Goal: Navigation & Orientation: Find specific page/section

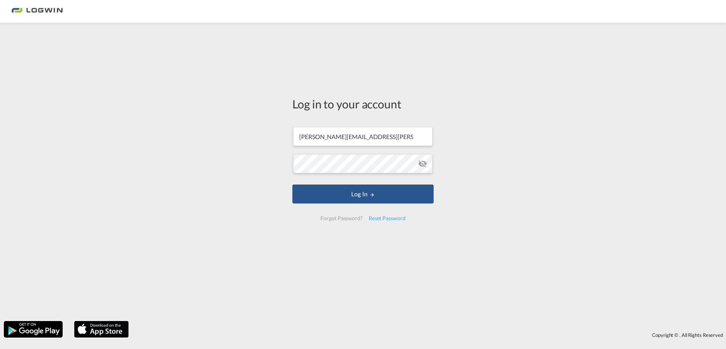
click at [368, 197] on button "Log In" at bounding box center [362, 194] width 141 height 19
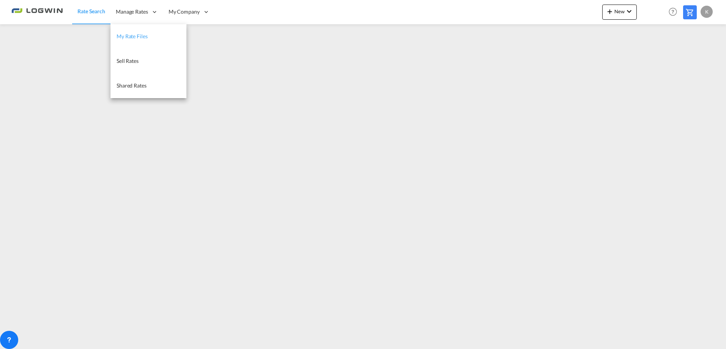
click at [130, 36] on span "My Rate Files" at bounding box center [131, 36] width 31 height 6
click at [127, 14] on span "Manage Rates" at bounding box center [131, 12] width 32 height 8
click at [146, 41] on link "My Rate Files" at bounding box center [148, 36] width 76 height 25
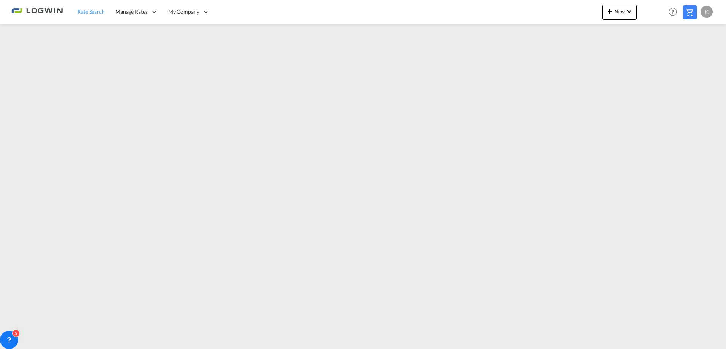
click at [89, 13] on span "Rate Search" at bounding box center [90, 11] width 27 height 6
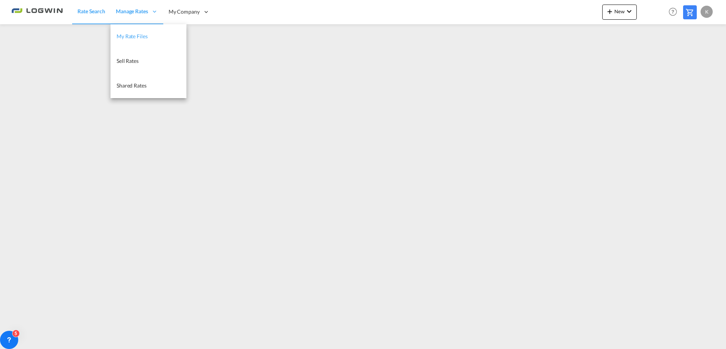
click at [135, 36] on span "My Rate Files" at bounding box center [131, 36] width 31 height 6
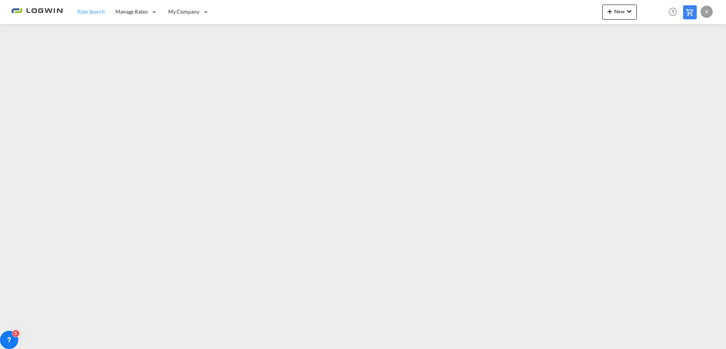
click at [88, 12] on span "Rate Search" at bounding box center [90, 11] width 27 height 6
click at [96, 9] on span "Rate Search" at bounding box center [91, 11] width 28 height 6
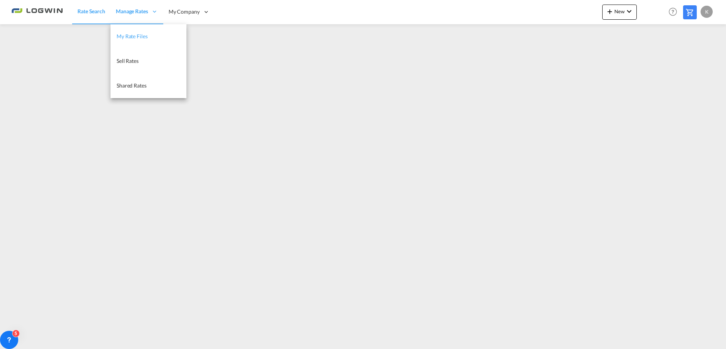
click at [137, 37] on span "My Rate Files" at bounding box center [131, 36] width 31 height 6
